Goal: Complete application form

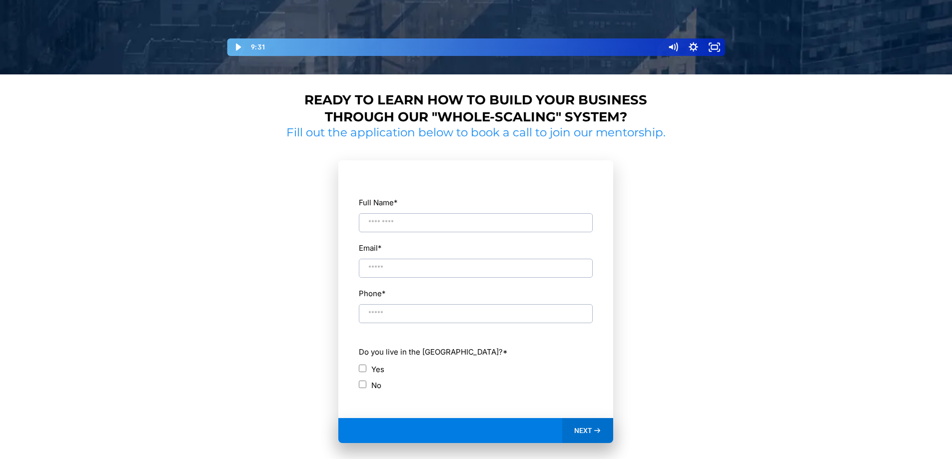
scroll to position [450, 0]
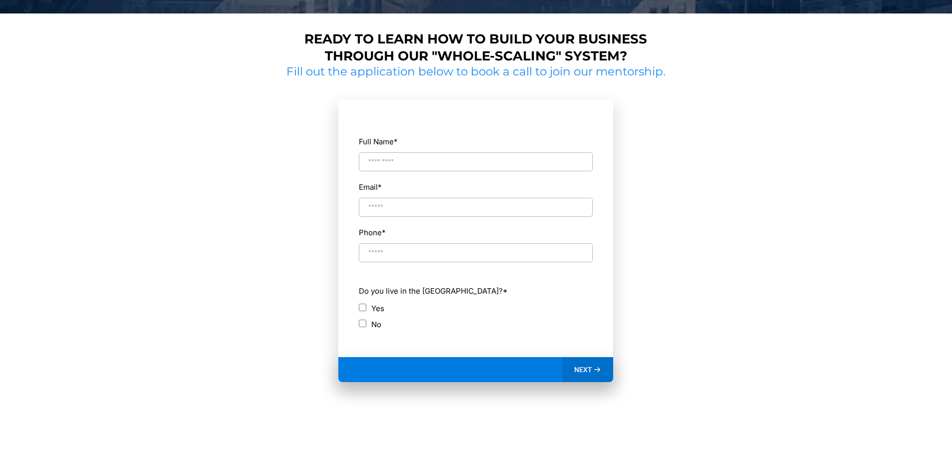
click at [385, 164] on input "Full Name *" at bounding box center [476, 161] width 234 height 19
type input "**********"
click at [394, 206] on input "Email *" at bounding box center [476, 207] width 234 height 19
type input "**********"
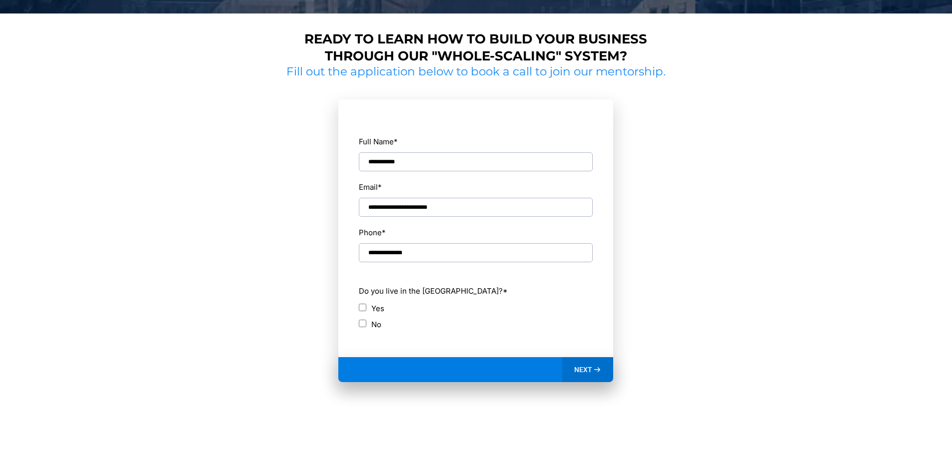
click at [552, 367] on div "NEXT" at bounding box center [475, 369] width 275 height 25
click at [604, 373] on div "NEXT" at bounding box center [587, 369] width 51 height 25
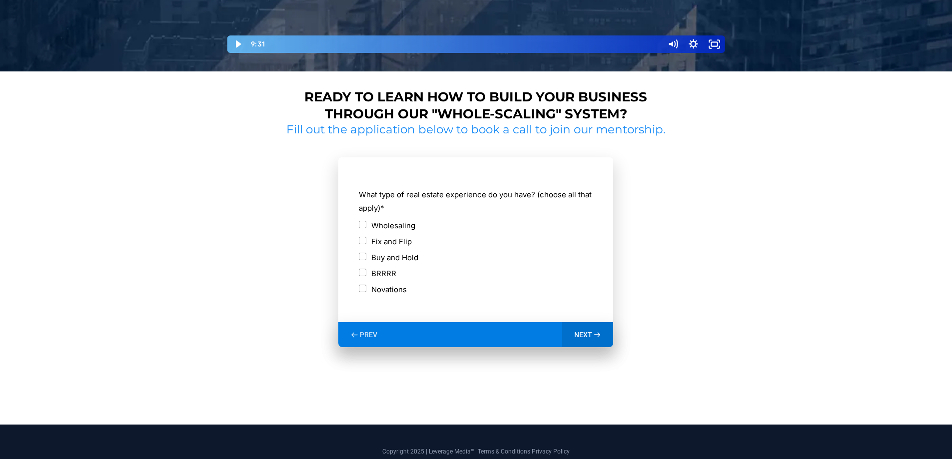
click at [583, 332] on span "NEXT" at bounding box center [583, 334] width 18 height 9
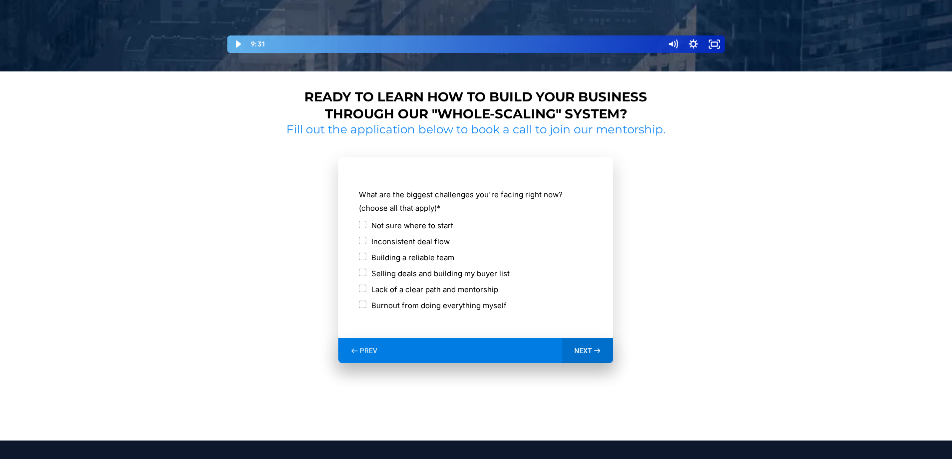
click at [591, 351] on span "NEXT" at bounding box center [583, 350] width 18 height 9
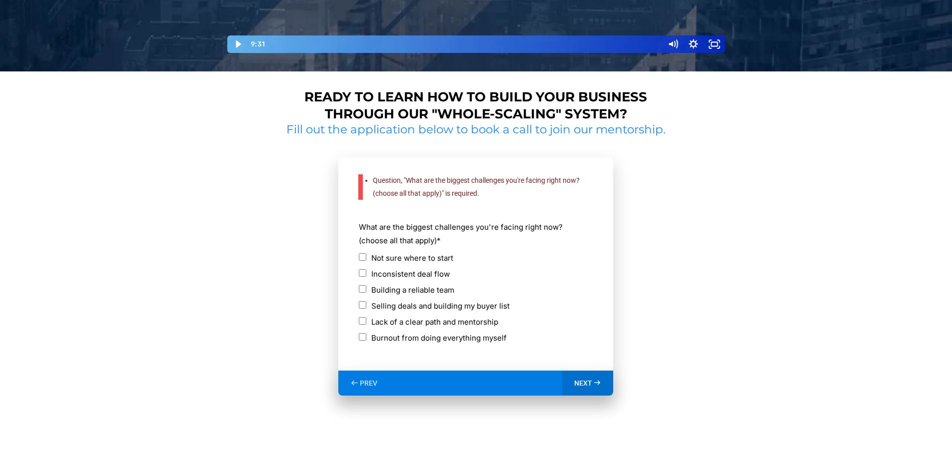
scroll to position [470, 0]
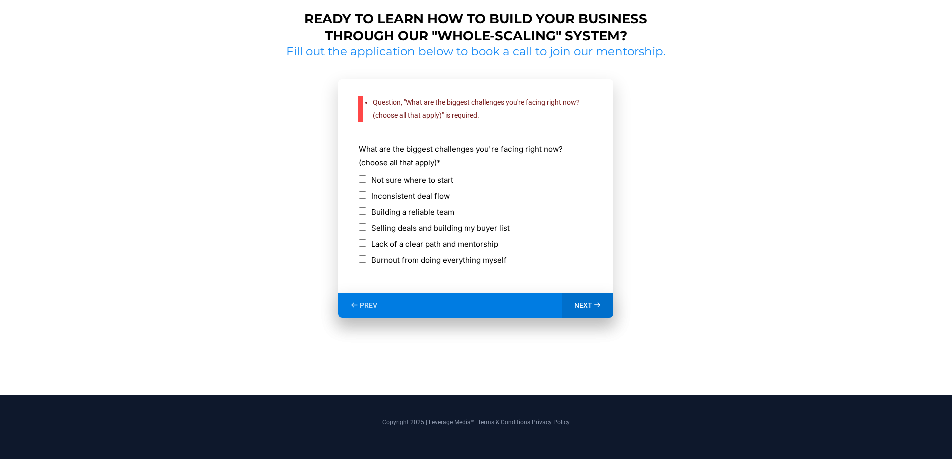
click at [580, 307] on span "NEXT" at bounding box center [583, 305] width 18 height 9
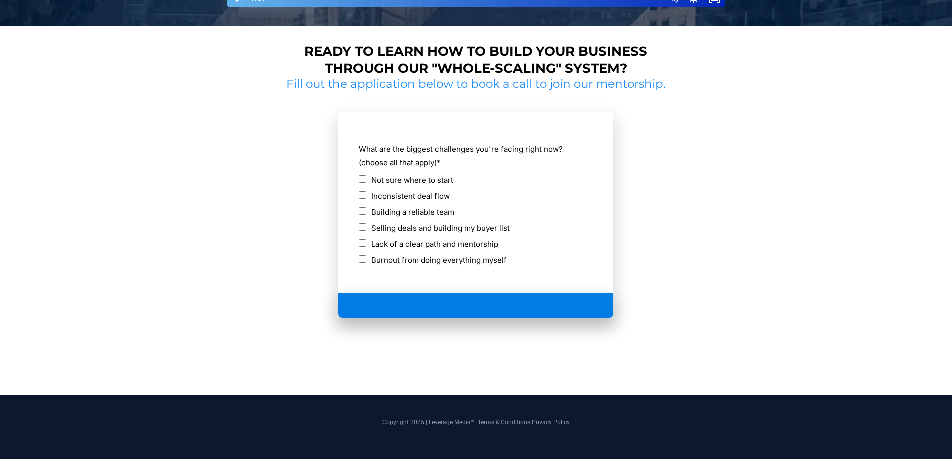
scroll to position [405, 0]
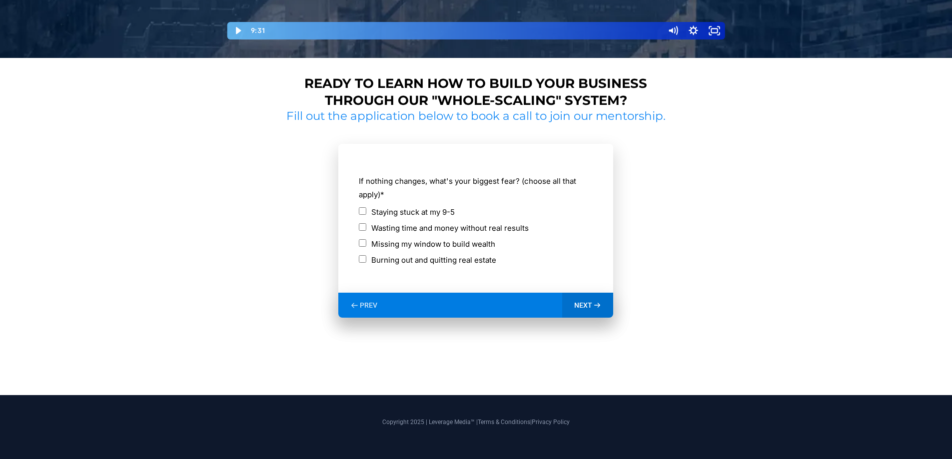
click at [587, 305] on span "NEXT" at bounding box center [583, 305] width 18 height 9
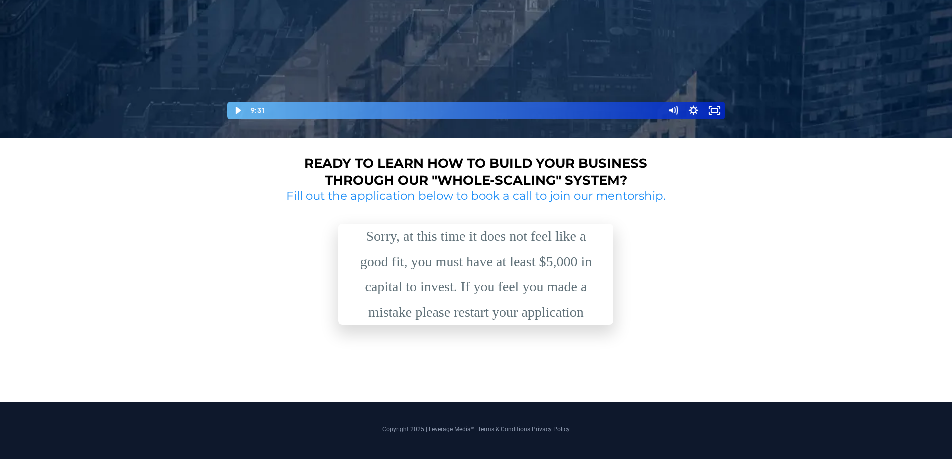
scroll to position [332, 0]
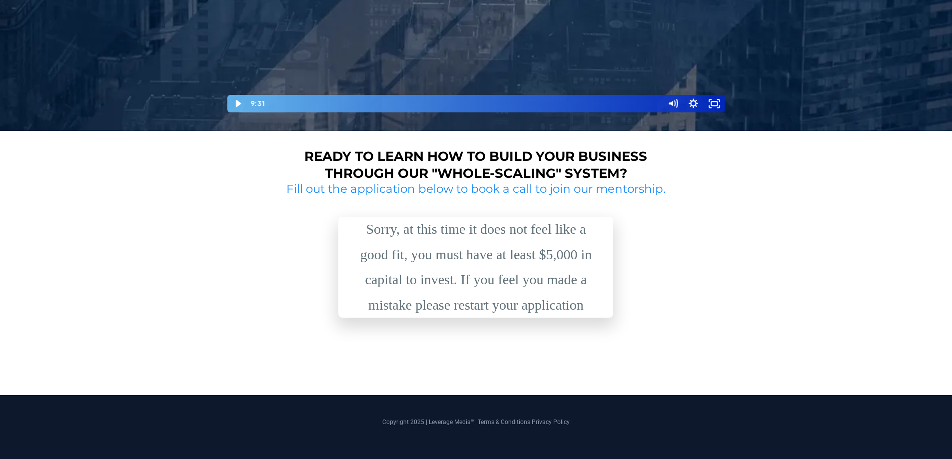
click at [517, 170] on strong "Ready to learn how to build your business through our "whole-scaling" system?" at bounding box center [475, 164] width 343 height 33
click at [500, 291] on div "Sorry, at this time it does not feel like a good fit, you must have at least $5…" at bounding box center [476, 267] width 250 height 101
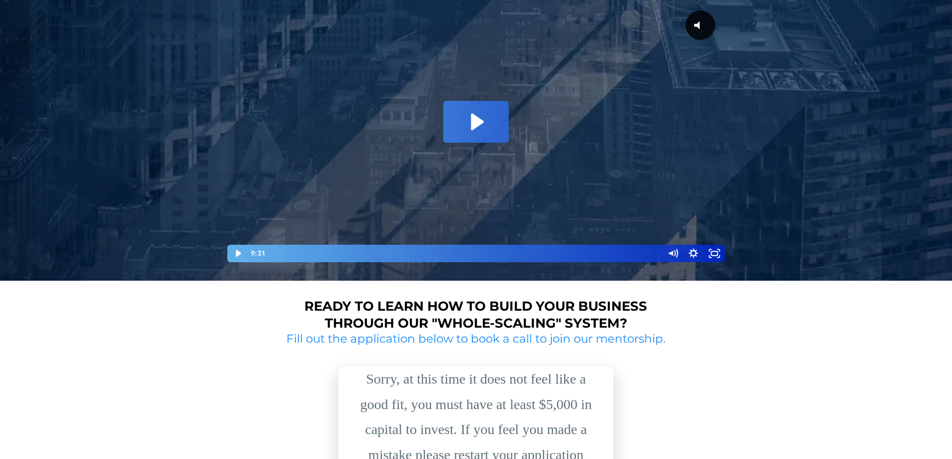
scroll to position [0, 0]
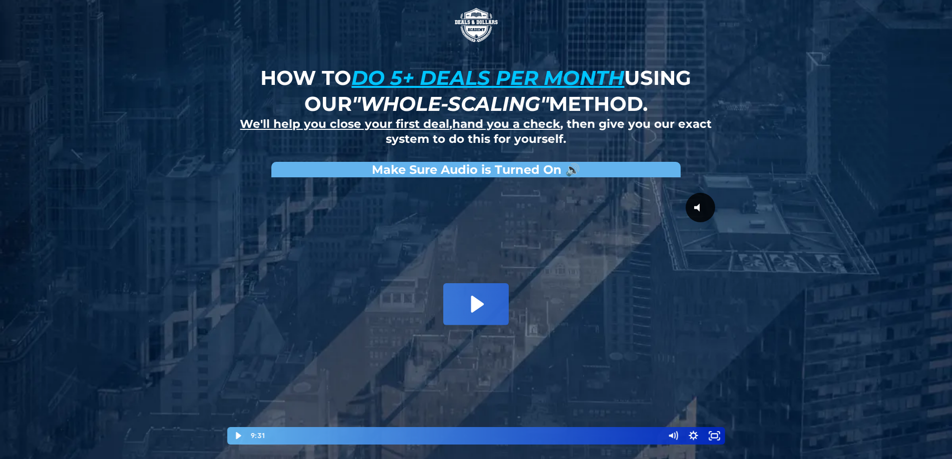
click at [441, 80] on u "do 5+ deals per month" at bounding box center [487, 77] width 273 height 24
click at [434, 125] on u "We'll help you close your first deal" at bounding box center [344, 124] width 209 height 14
click at [491, 125] on u "hand you a check" at bounding box center [506, 124] width 108 height 14
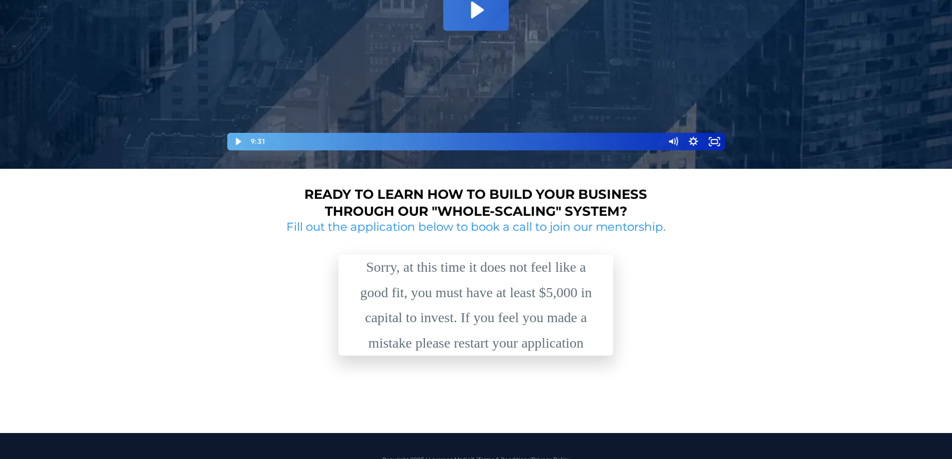
scroll to position [300, 0]
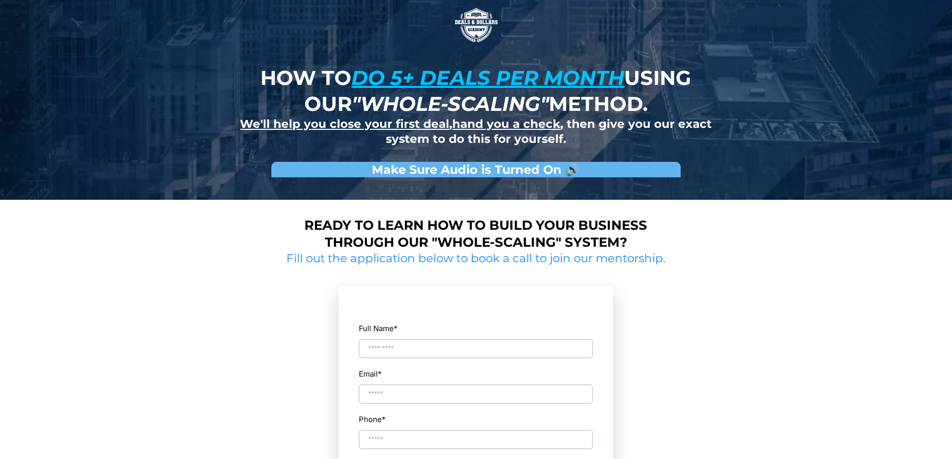
scroll to position [100, 0]
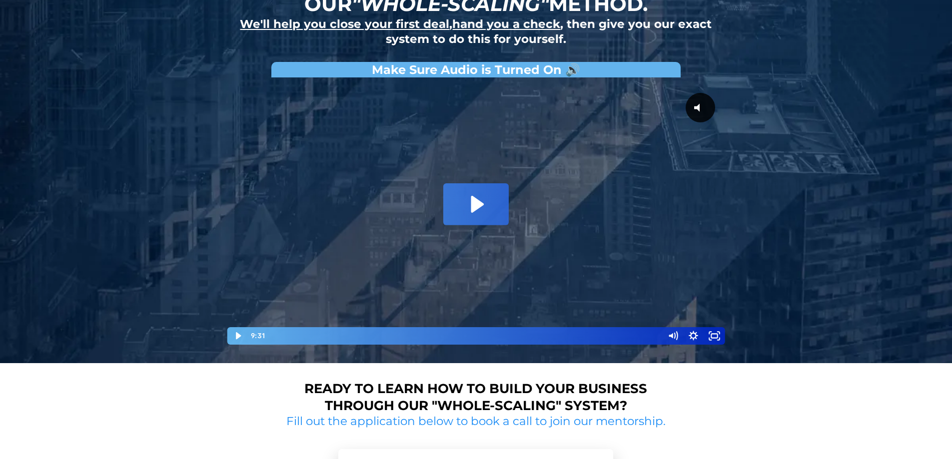
click at [396, 247] on div at bounding box center [476, 213] width 500 height 263
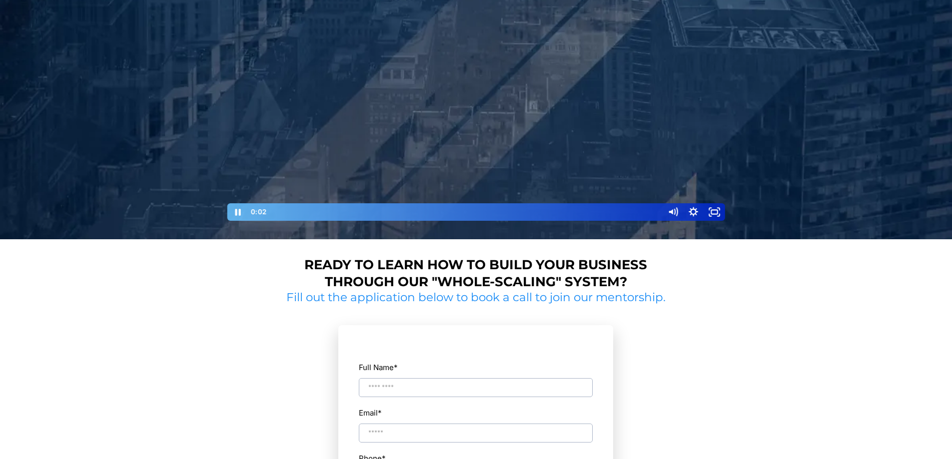
scroll to position [200, 0]
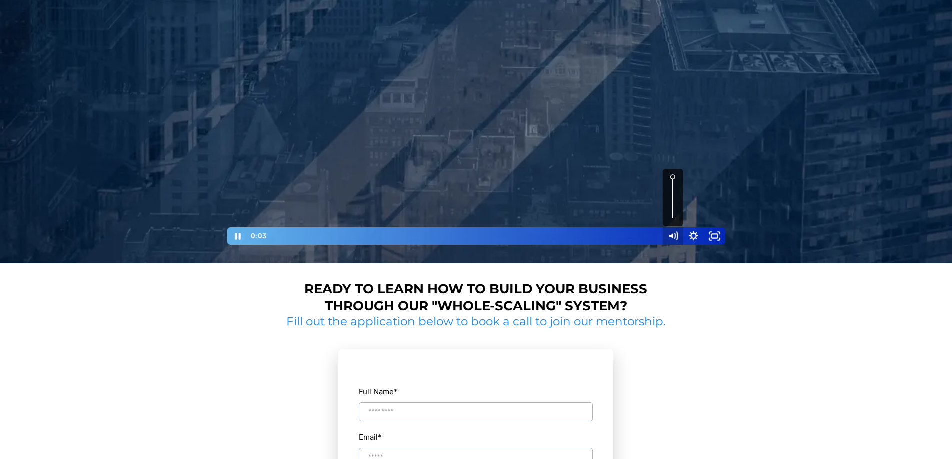
click at [679, 233] on icon "Mute" at bounding box center [672, 235] width 21 height 17
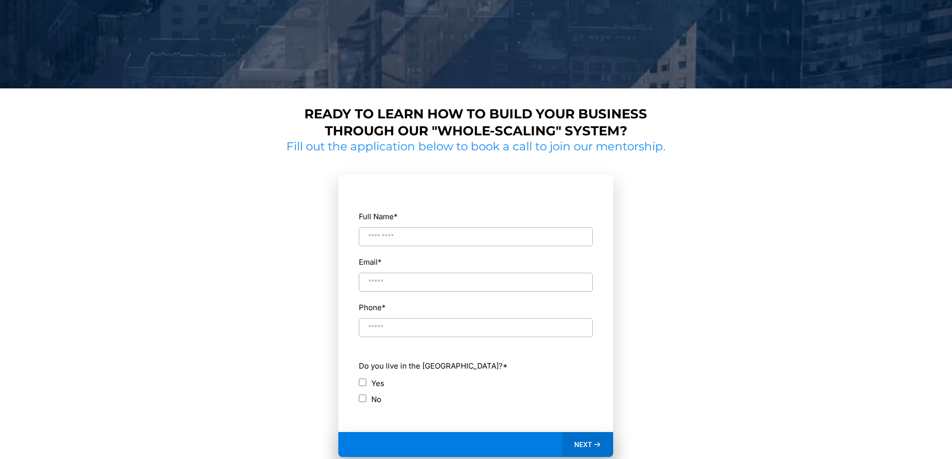
scroll to position [400, 0]
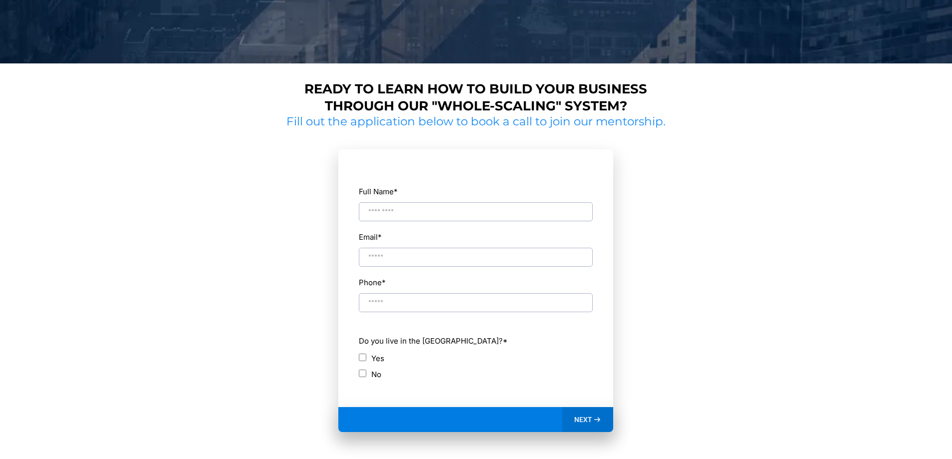
click at [384, 216] on input "Full Name *" at bounding box center [476, 211] width 234 height 19
type input "**********"
click at [420, 254] on input "Email *" at bounding box center [476, 257] width 234 height 19
type input "**********"
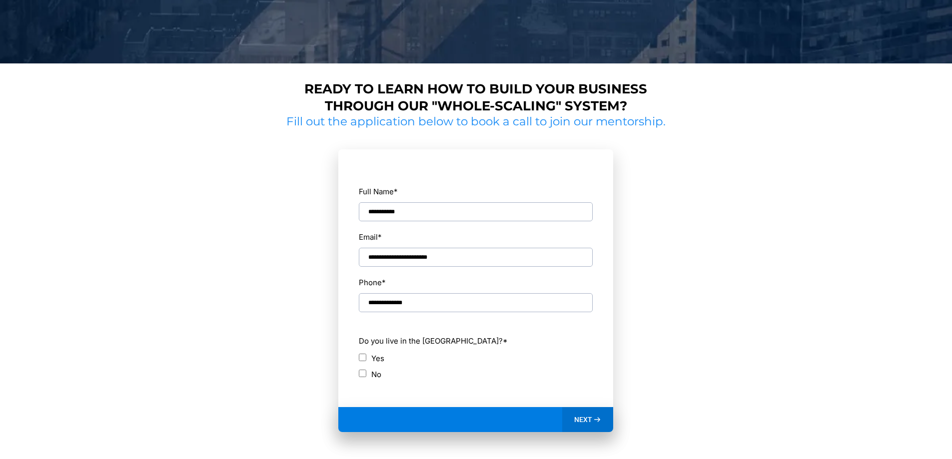
click at [582, 420] on span "NEXT" at bounding box center [583, 419] width 18 height 9
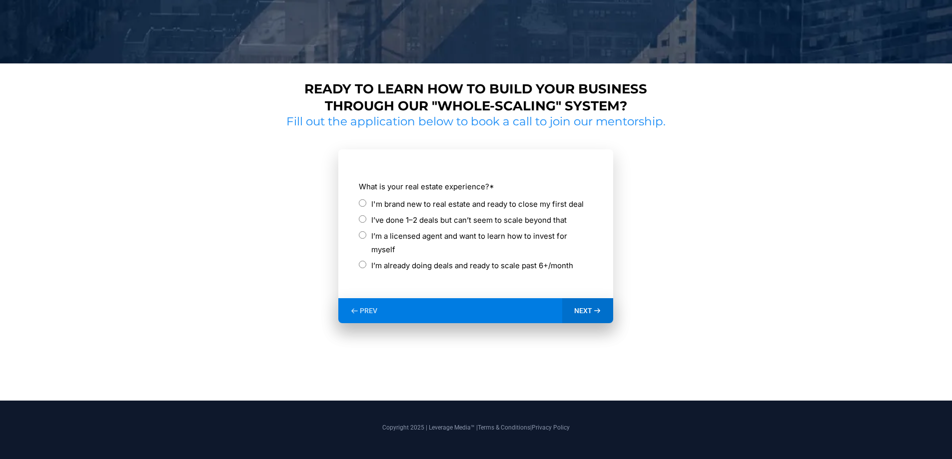
scroll to position [392, 0]
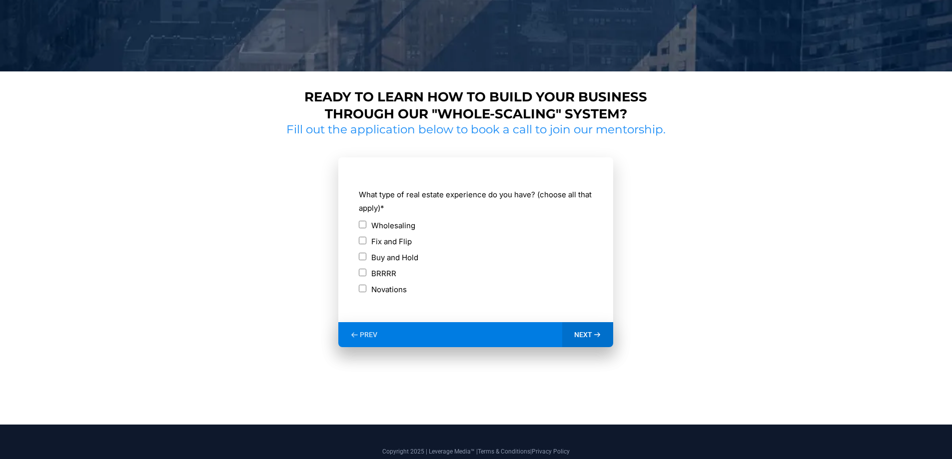
click at [582, 337] on span "NEXT" at bounding box center [583, 334] width 18 height 9
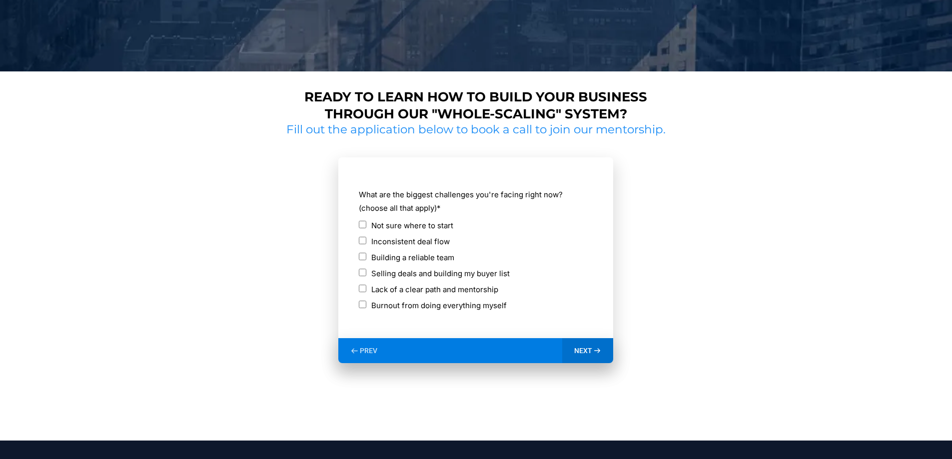
click at [583, 352] on span "NEXT" at bounding box center [583, 350] width 18 height 9
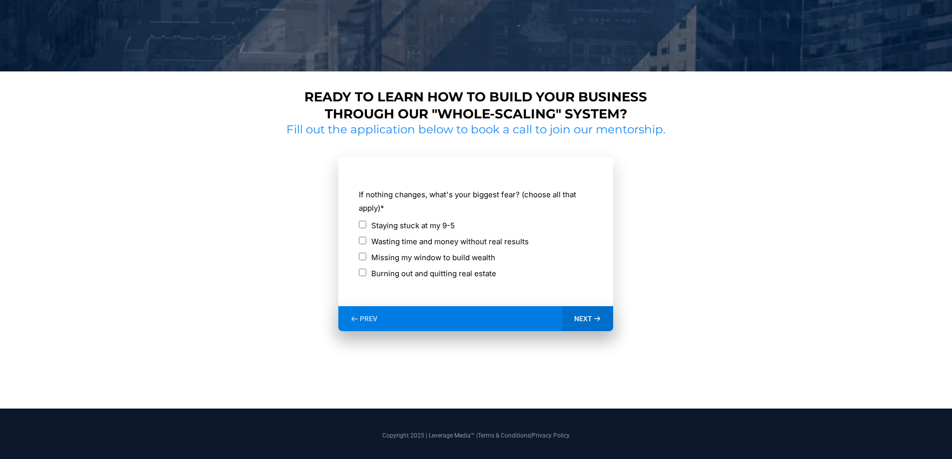
click at [590, 323] on span "NEXT" at bounding box center [583, 318] width 18 height 9
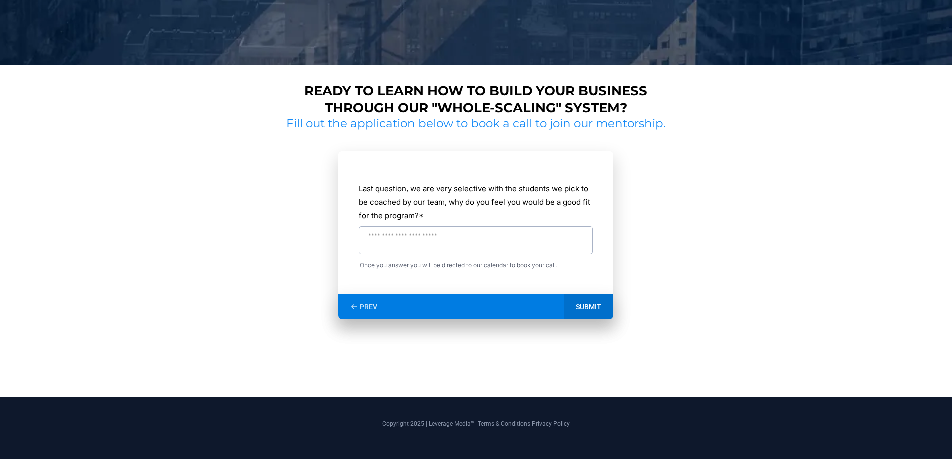
scroll to position [399, 0]
